Goal: Task Accomplishment & Management: Use online tool/utility

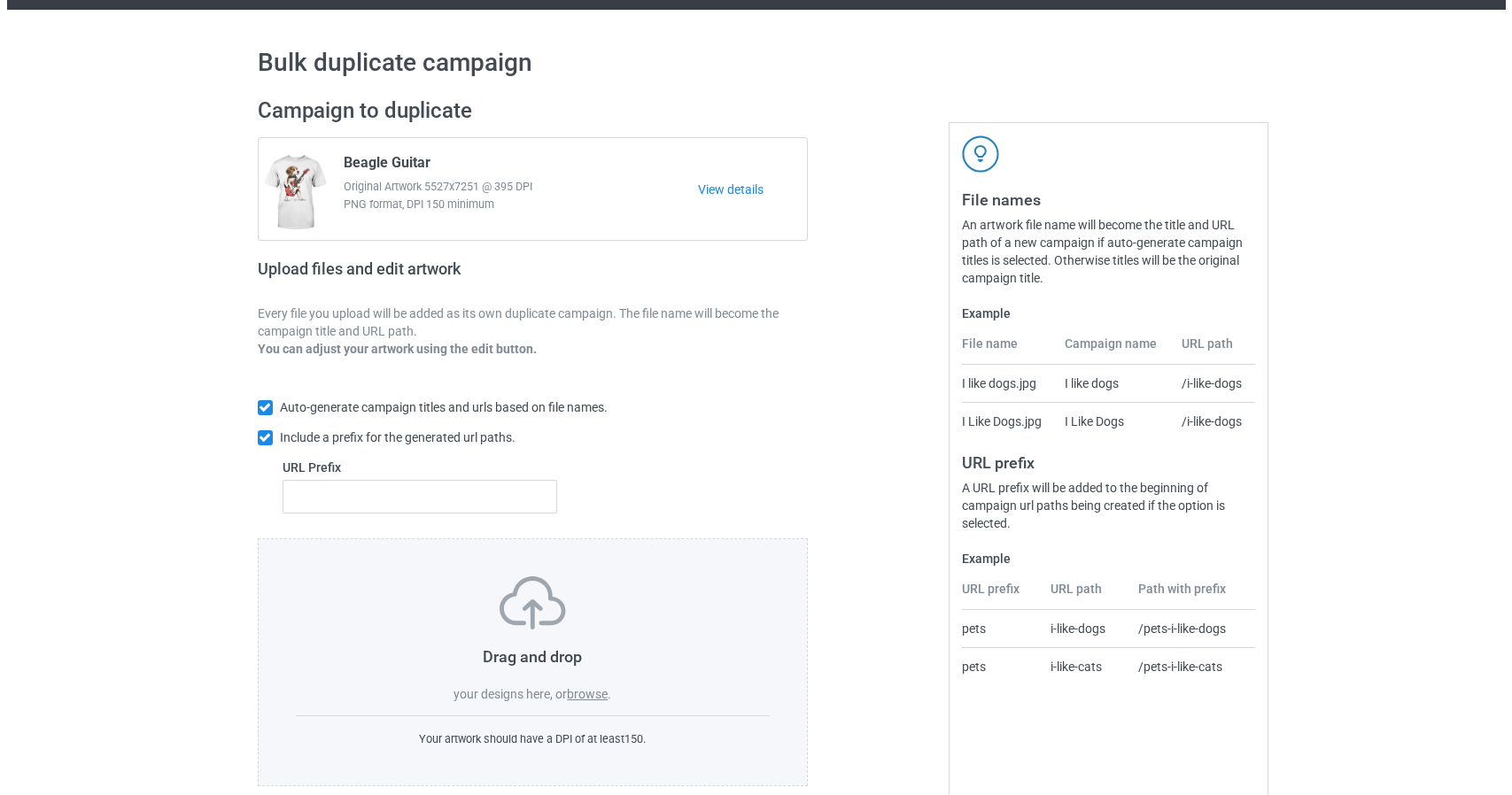
scroll to position [64, 0]
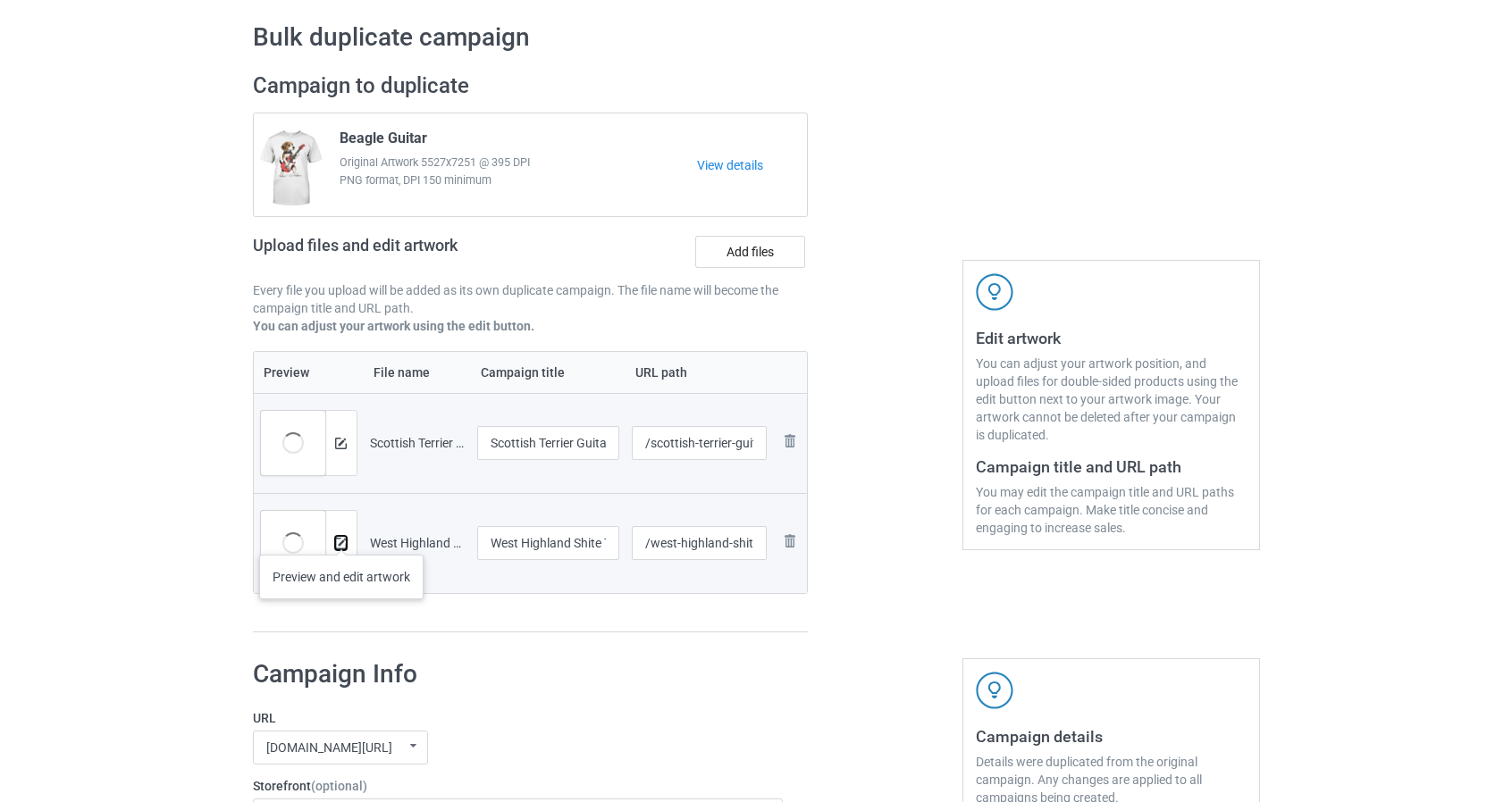
click at [341, 538] on img at bounding box center [341, 544] width 12 height 12
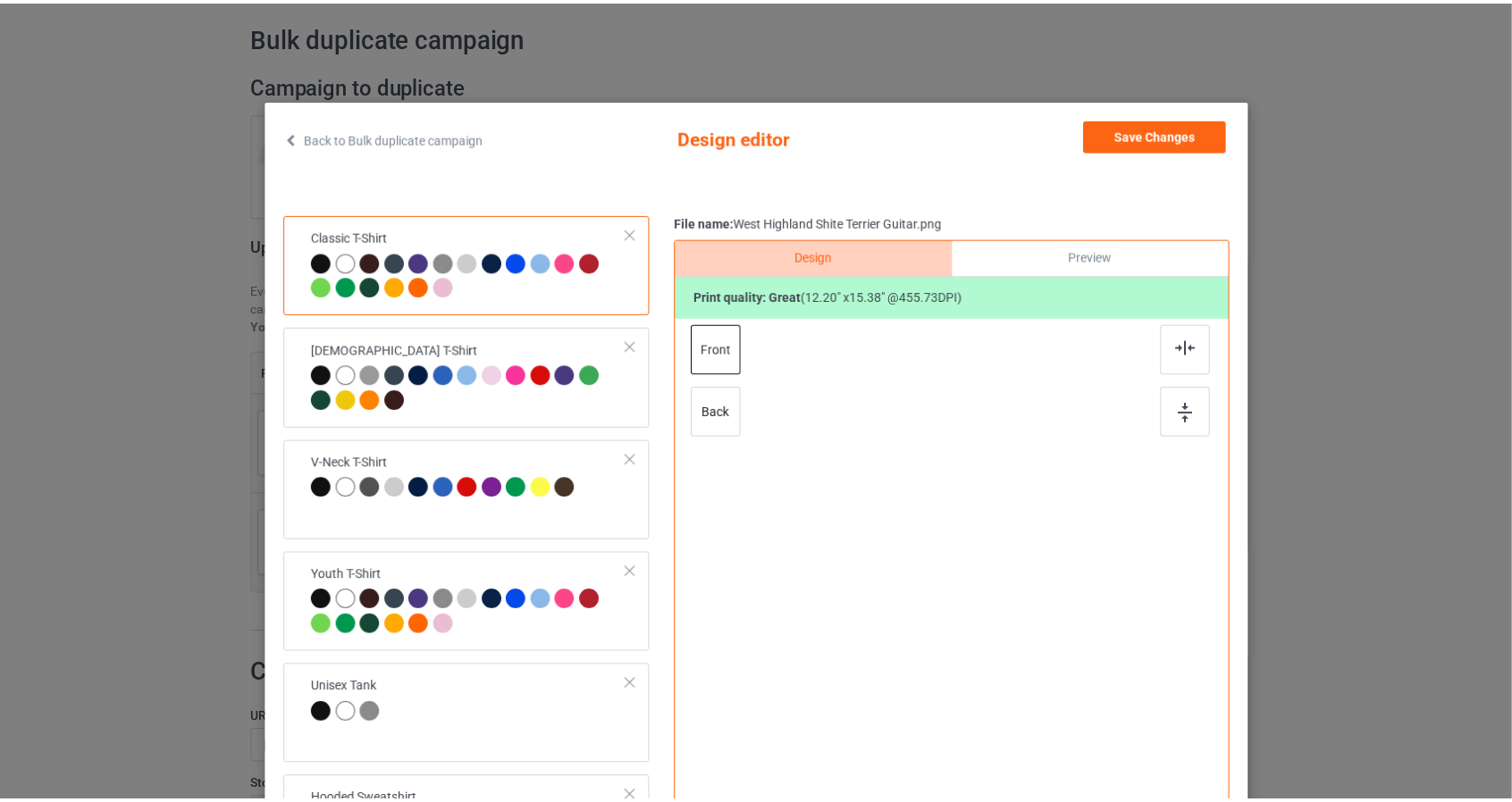
scroll to position [89, 0]
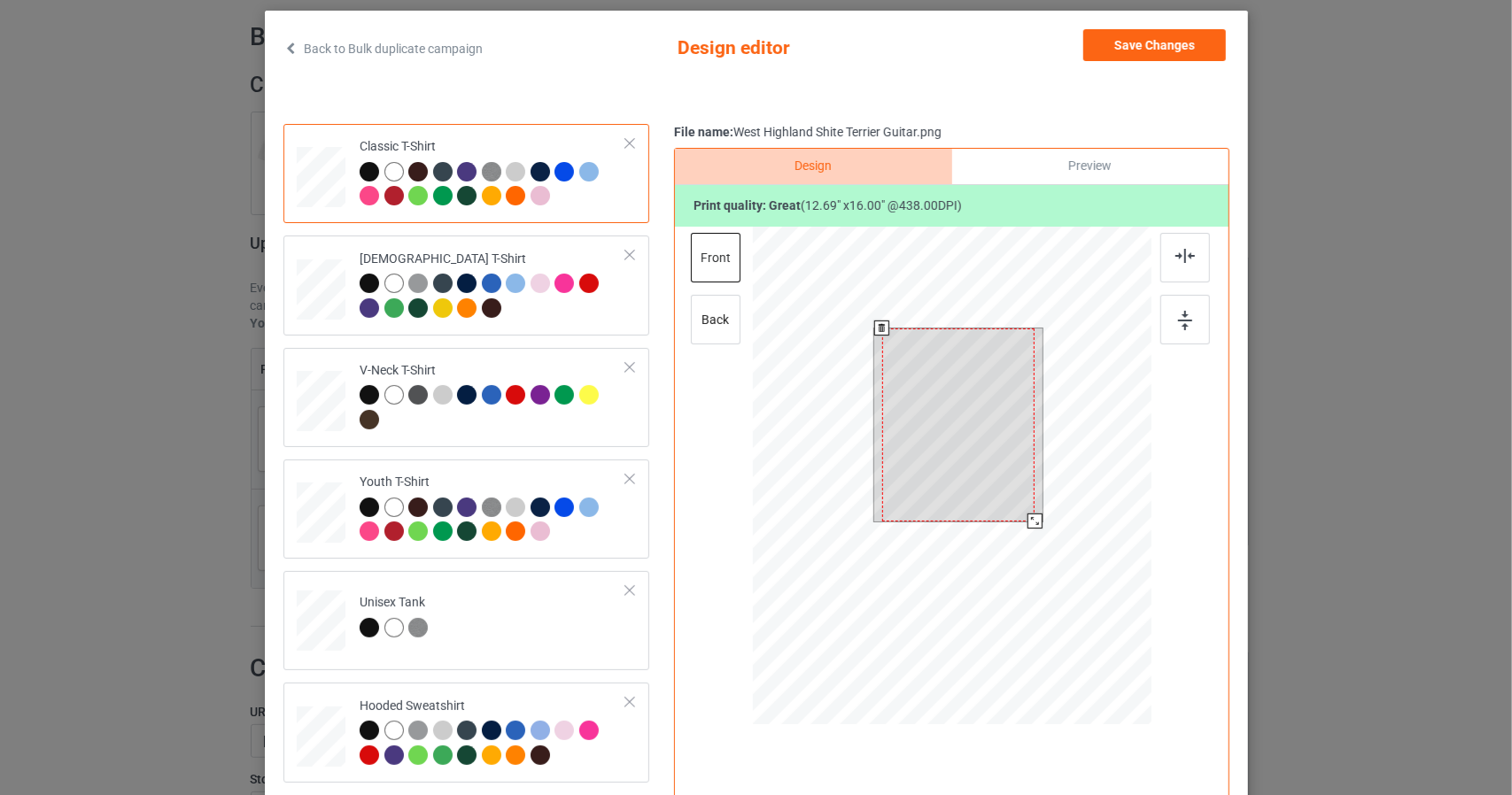
click at [1108, 658] on div at bounding box center [952, 478] width 399 height 503
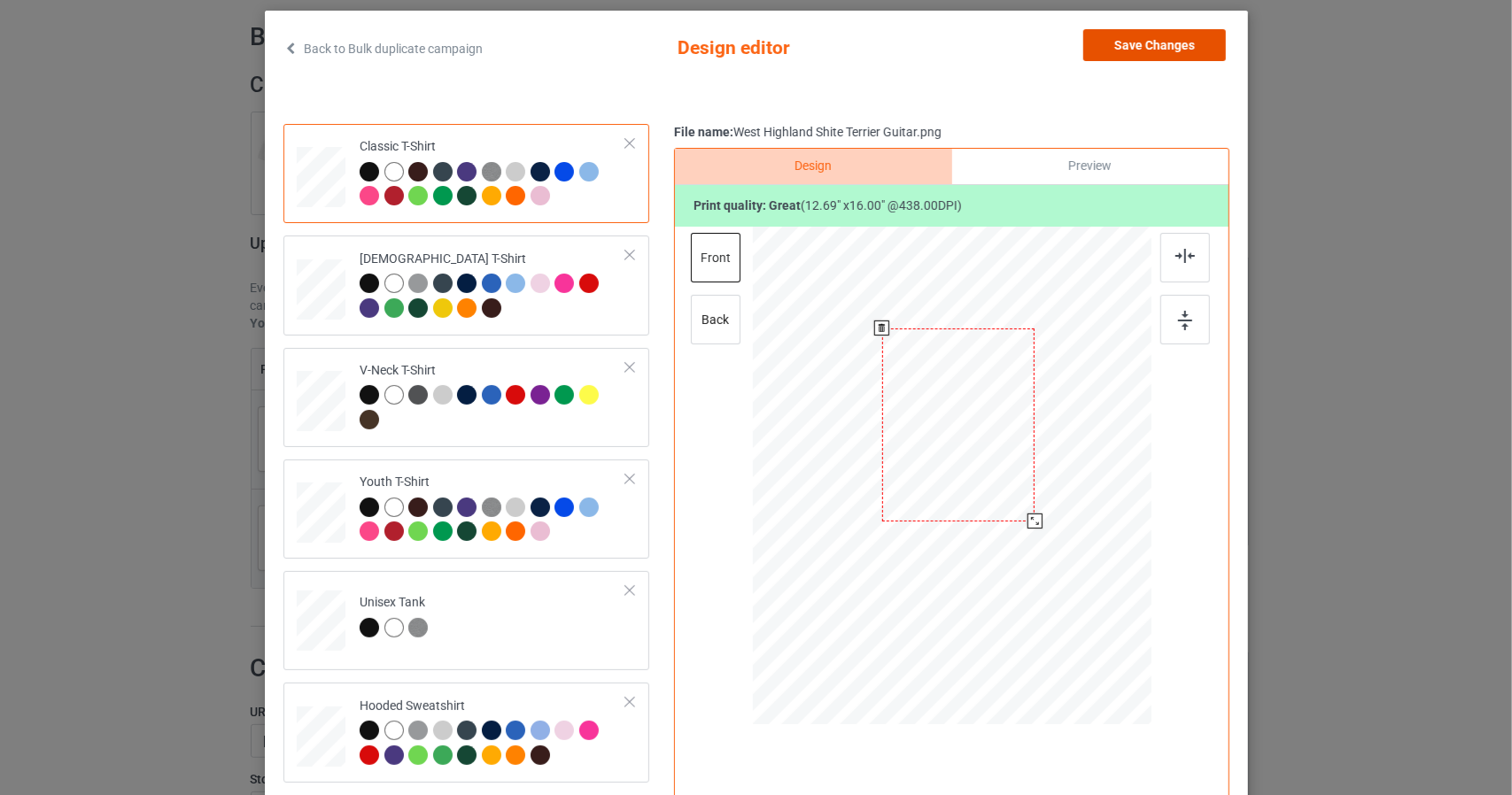
click at [1150, 49] on button "Save Changes" at bounding box center [1154, 45] width 143 height 32
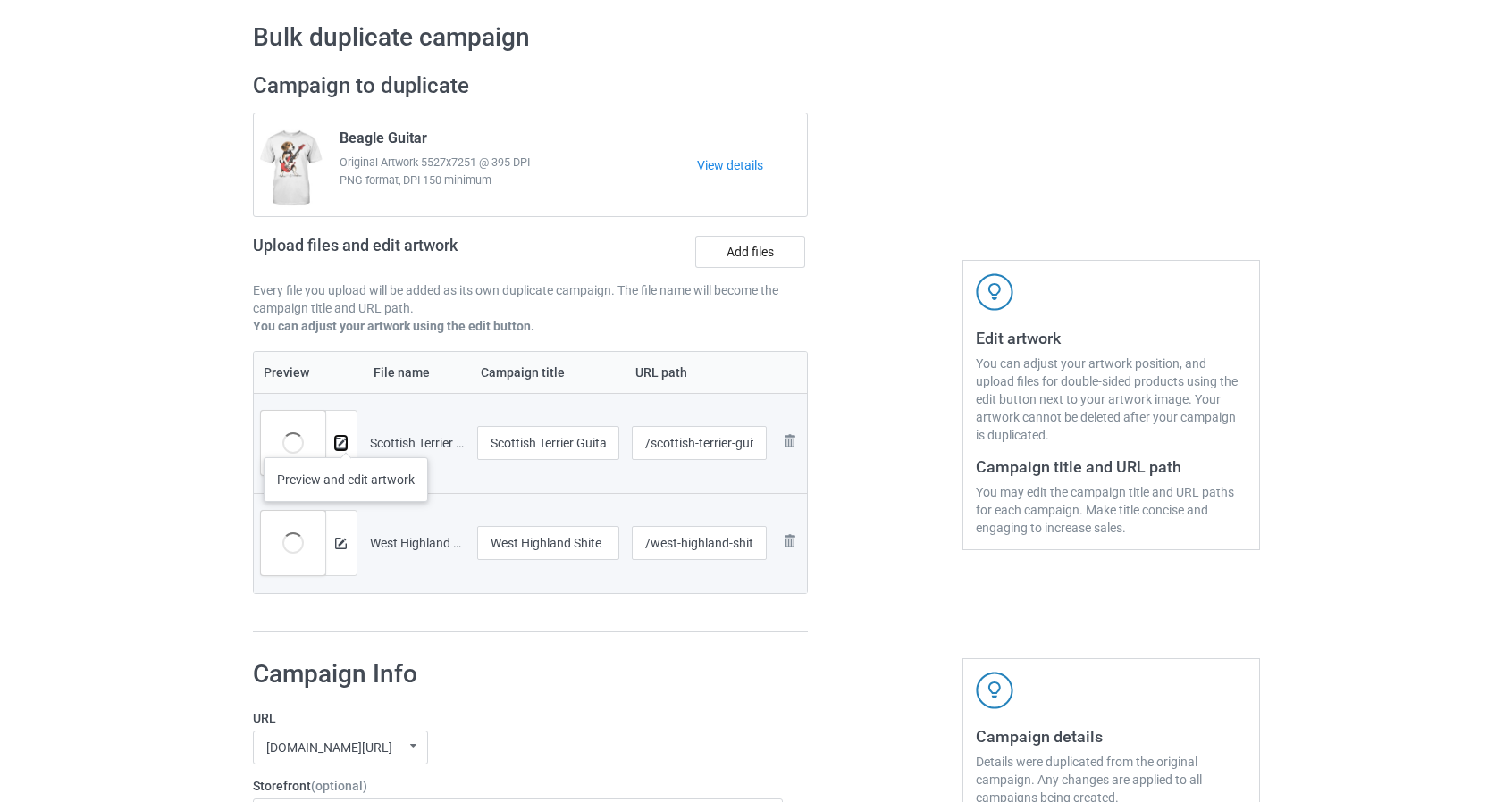
click at [345, 440] on img at bounding box center [341, 444] width 12 height 12
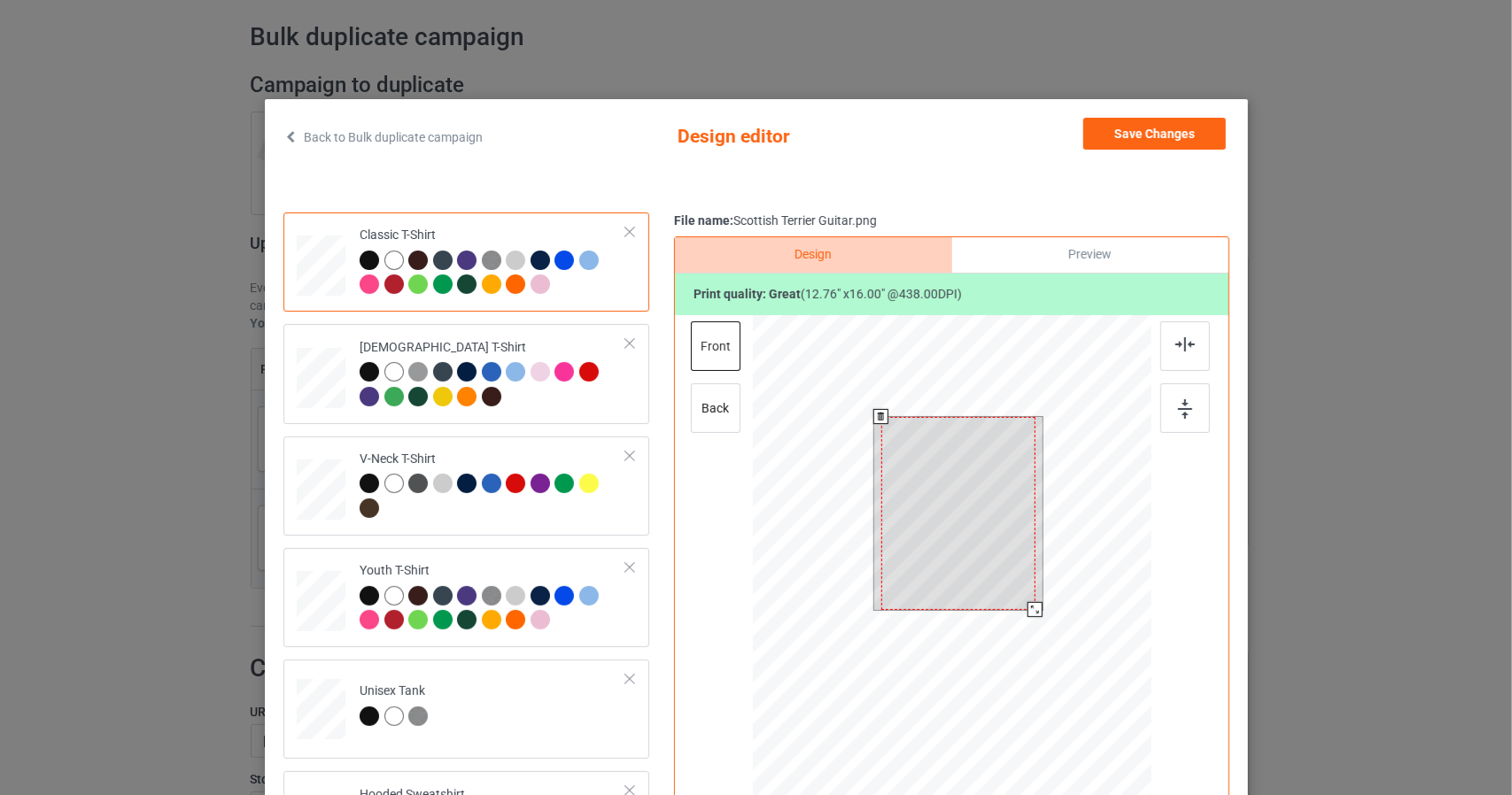
click at [1102, 712] on div at bounding box center [952, 566] width 399 height 503
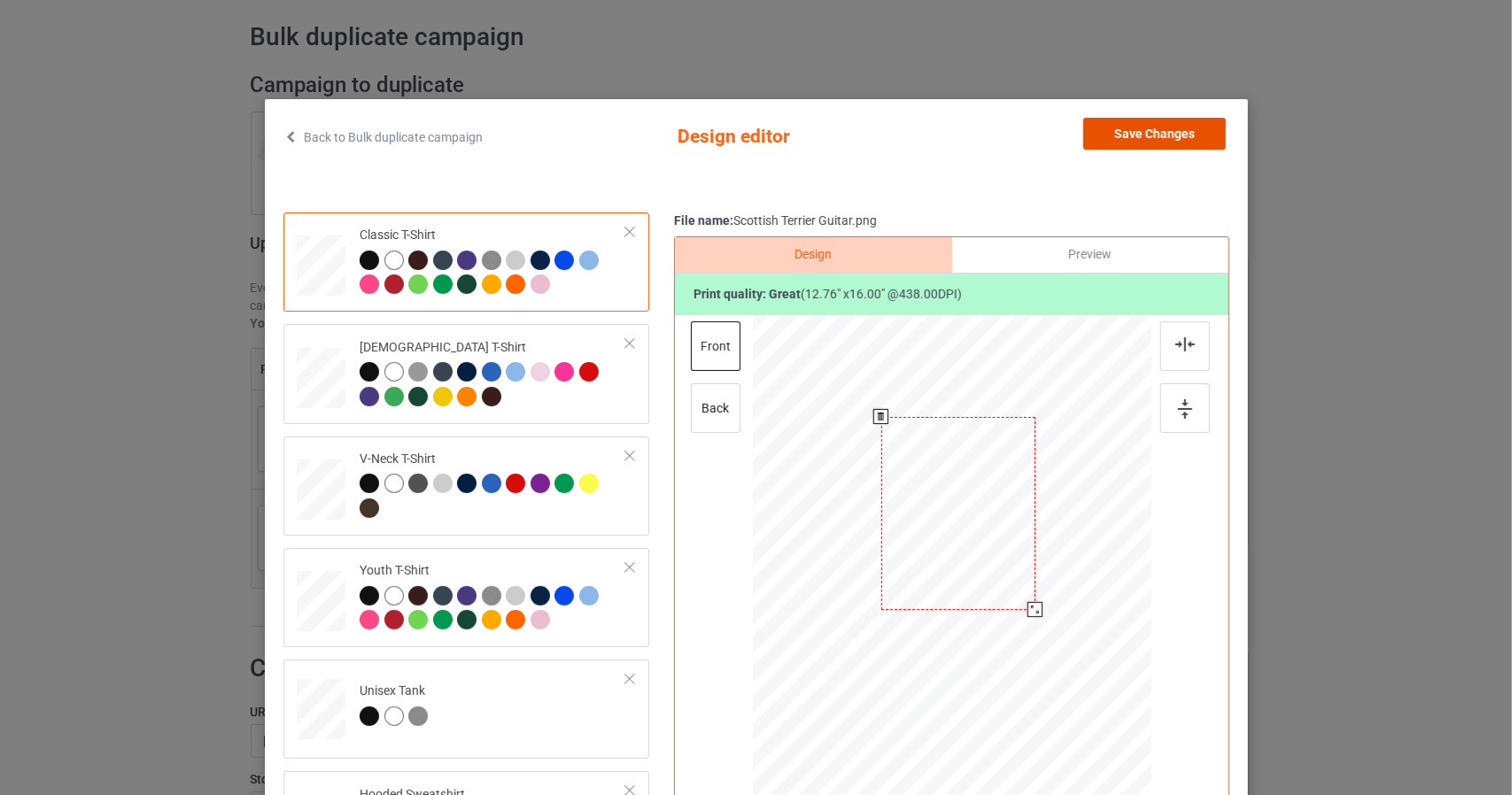
click at [1155, 135] on button "Save Changes" at bounding box center [1154, 133] width 143 height 32
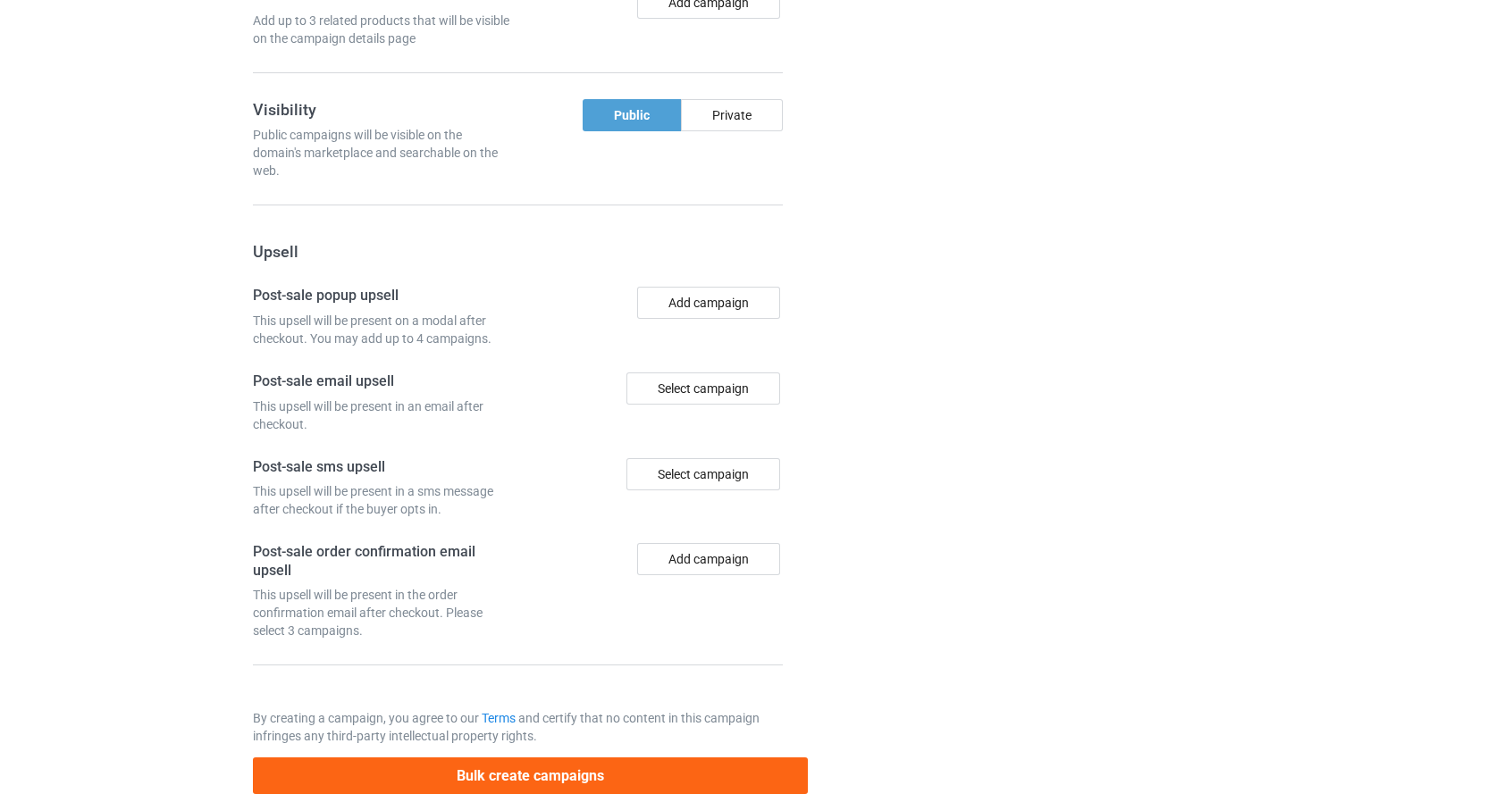
scroll to position [1566, 0]
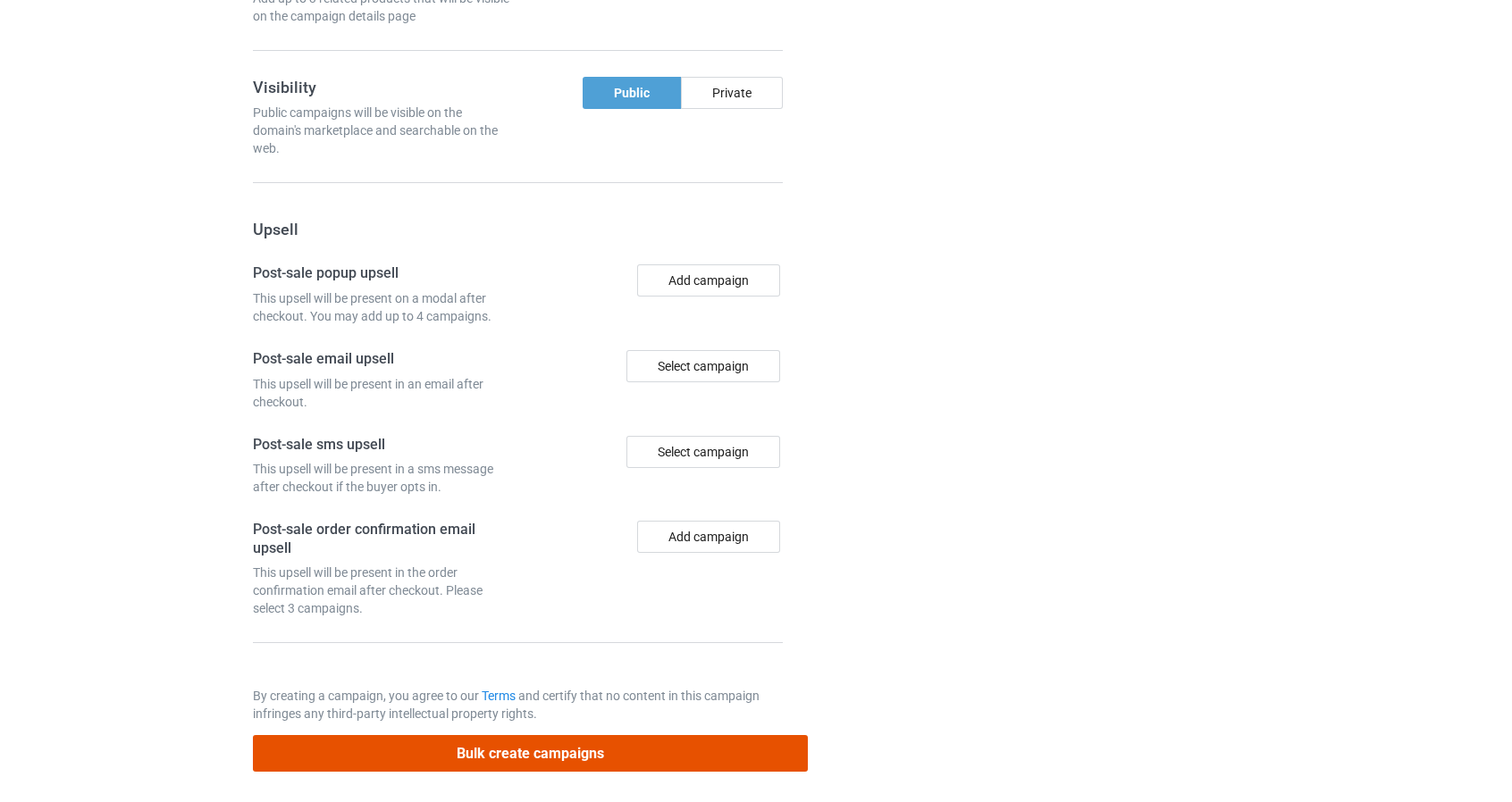
click at [763, 742] on button "Bulk create campaigns" at bounding box center [531, 753] width 556 height 36
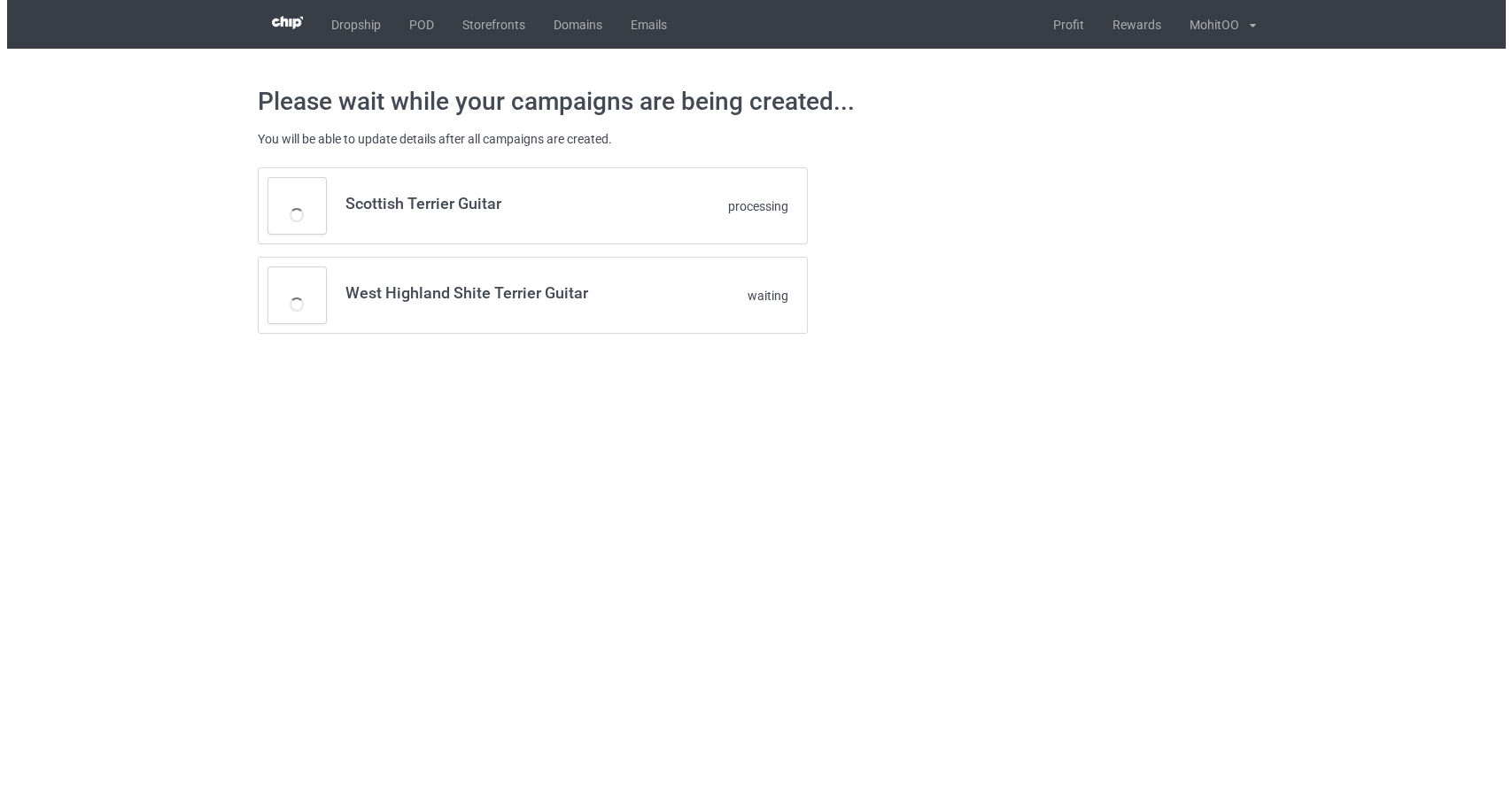
scroll to position [0, 0]
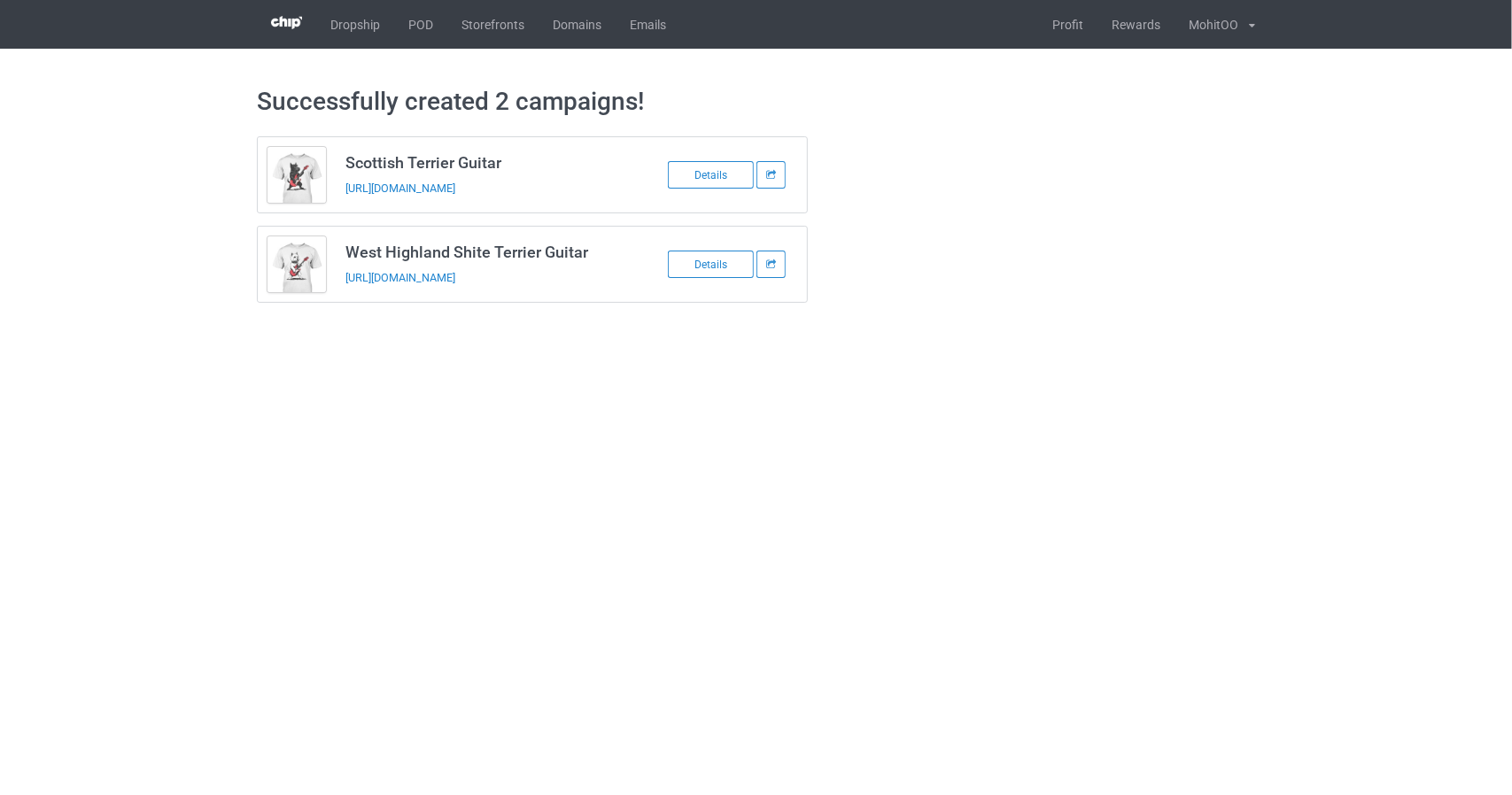
drag, startPoint x: 604, startPoint y: 490, endPoint x: 559, endPoint y: 379, distance: 119.8
click at [604, 490] on body "Dropship POD Storefronts Domains Emails Profit Rewards MohitOO Settings Logout …" at bounding box center [756, 397] width 1512 height 795
drag, startPoint x: 446, startPoint y: 376, endPoint x: 484, endPoint y: 343, distance: 50.3
click at [446, 376] on body "Dropship POD Storefronts Domains Emails Profit Rewards MohitOO Settings Logout …" at bounding box center [756, 397] width 1512 height 795
drag, startPoint x: 516, startPoint y: 316, endPoint x: 460, endPoint y: 400, distance: 101.0
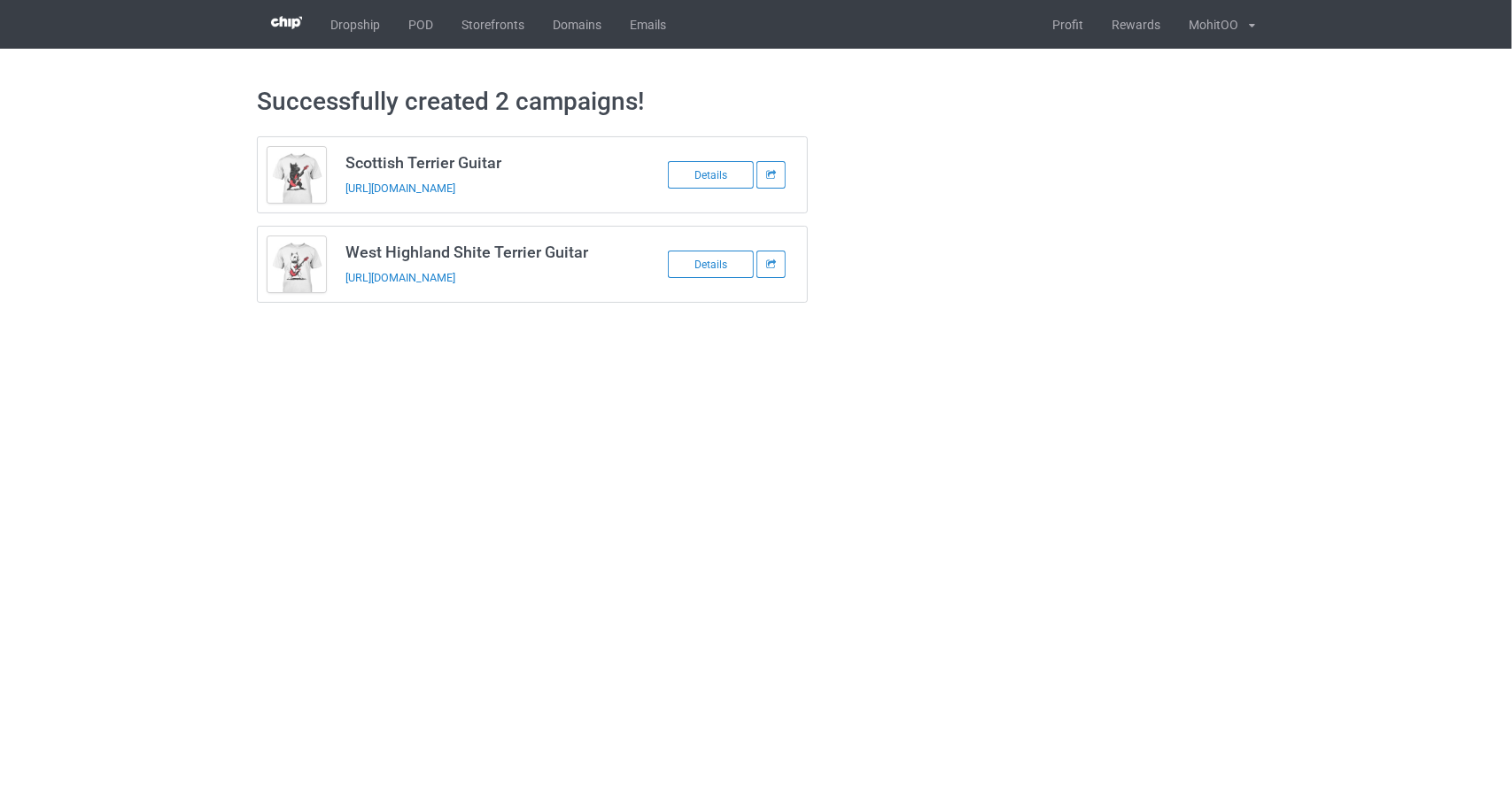
click at [460, 400] on body "Dropship POD Storefronts Domains Emails Profit Rewards MohitOO Settings Logout …" at bounding box center [756, 397] width 1512 height 795
